Goal: Transaction & Acquisition: Purchase product/service

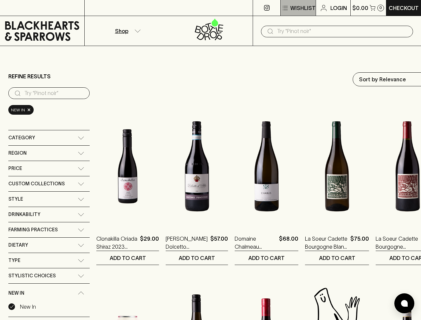
click at [297, 8] on p "Wishlist" at bounding box center [302, 8] width 25 height 8
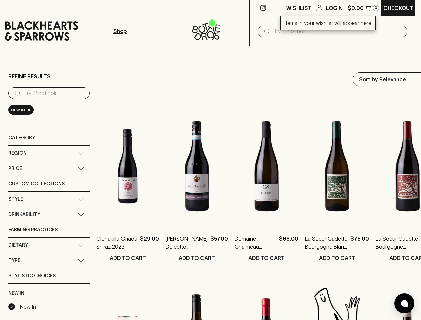
click at [368, 8] on div at bounding box center [210, 160] width 421 height 320
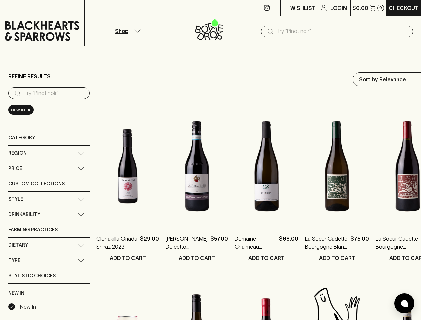
click at [127, 31] on div at bounding box center [210, 160] width 421 height 320
click at [337, 31] on input "text" at bounding box center [342, 31] width 131 height 11
click at [49, 93] on input "search" at bounding box center [54, 93] width 60 height 11
